Goal: Find specific page/section: Find specific page/section

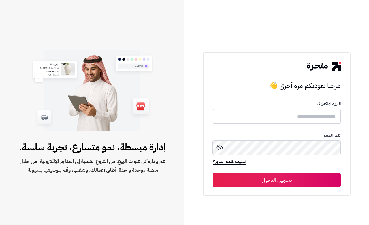
click at [254, 113] on input "text" at bounding box center [277, 116] width 128 height 15
type input "****"
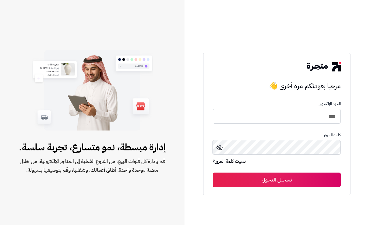
drag, startPoint x: 243, startPoint y: 181, endPoint x: 242, endPoint y: 178, distance: 3.2
click at [244, 181] on button "تسجيل الدخول" at bounding box center [277, 180] width 128 height 14
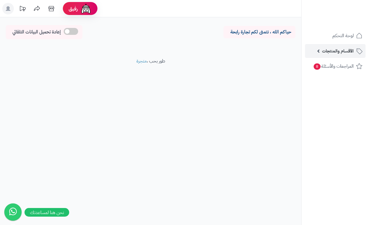
click at [332, 46] on link "الأقسام والمنتجات" at bounding box center [335, 51] width 61 height 14
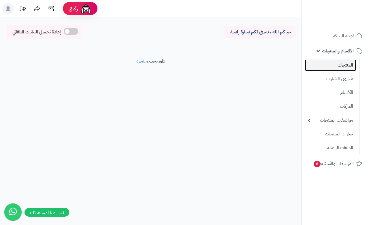
click at [335, 63] on link "المنتجات" at bounding box center [330, 65] width 51 height 12
